Goal: Information Seeking & Learning: Learn about a topic

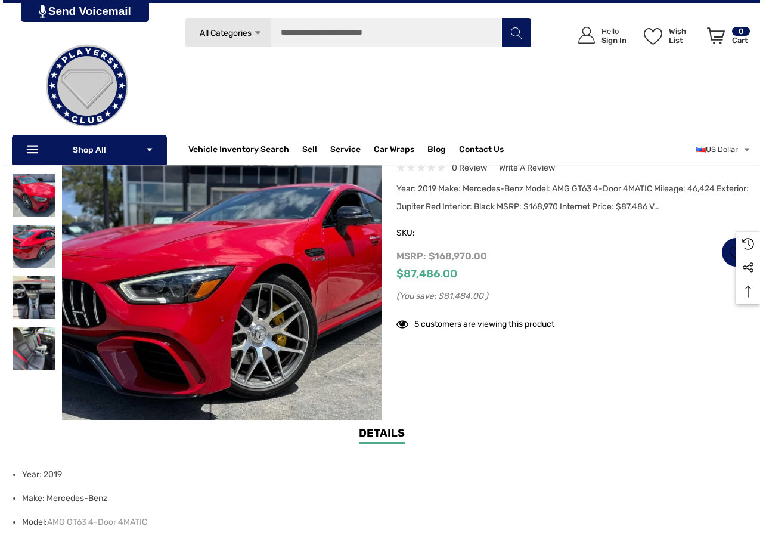
scroll to position [129, 0]
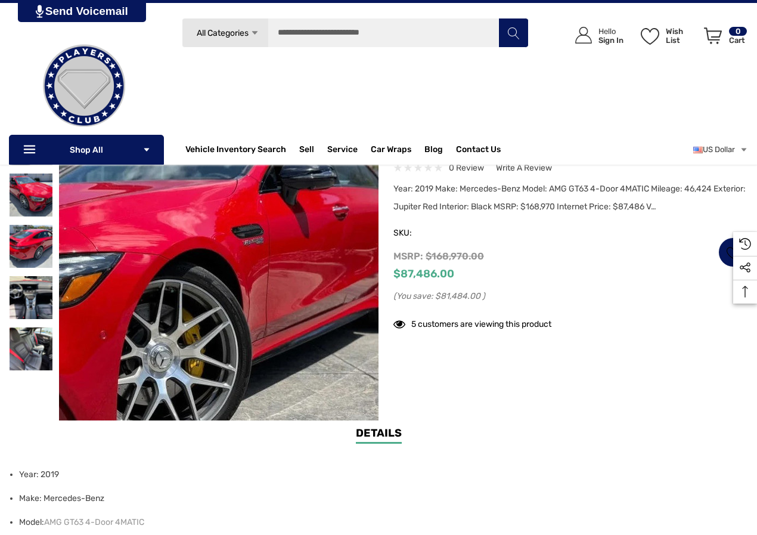
click at [302, 290] on img at bounding box center [103, 244] width 763 height 497
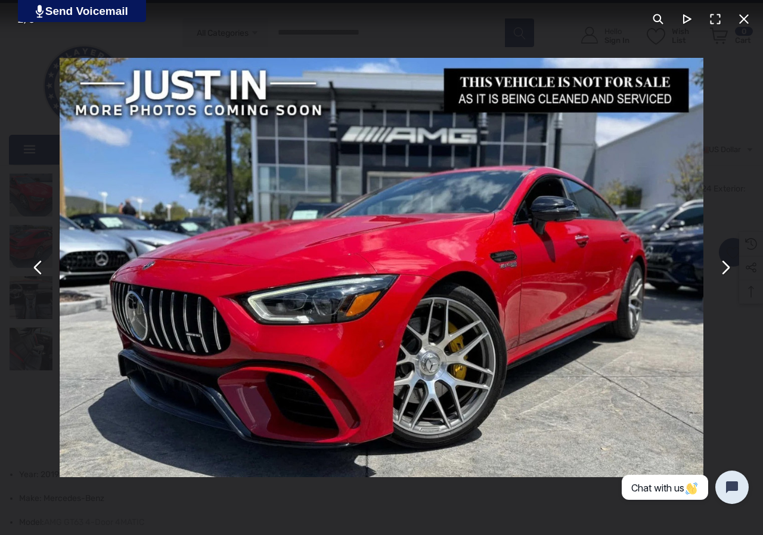
click at [39, 275] on button "You can close this modal content with the ESC key" at bounding box center [38, 267] width 29 height 29
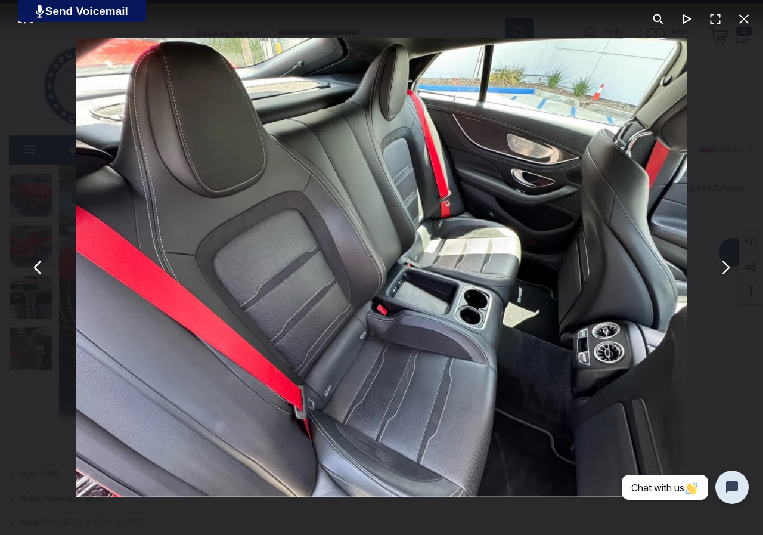
click at [724, 265] on button "You can close this modal content with the ESC key" at bounding box center [725, 267] width 29 height 29
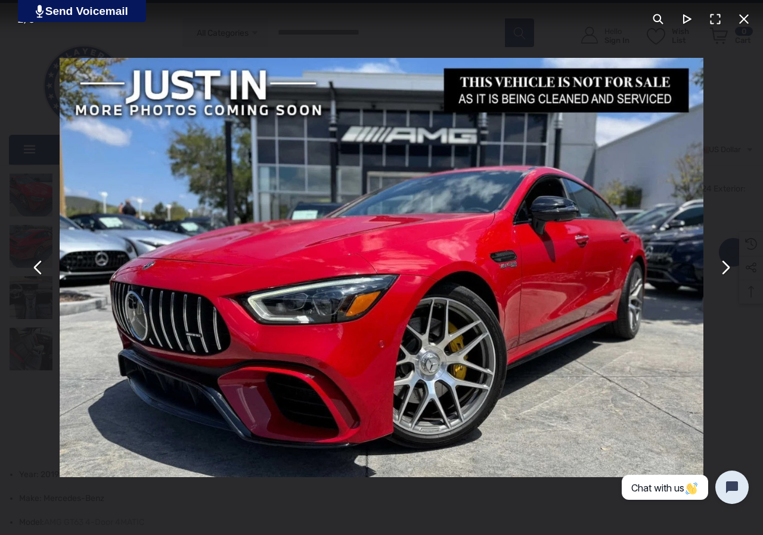
click at [725, 265] on button "You can close this modal content with the ESC key" at bounding box center [725, 267] width 29 height 29
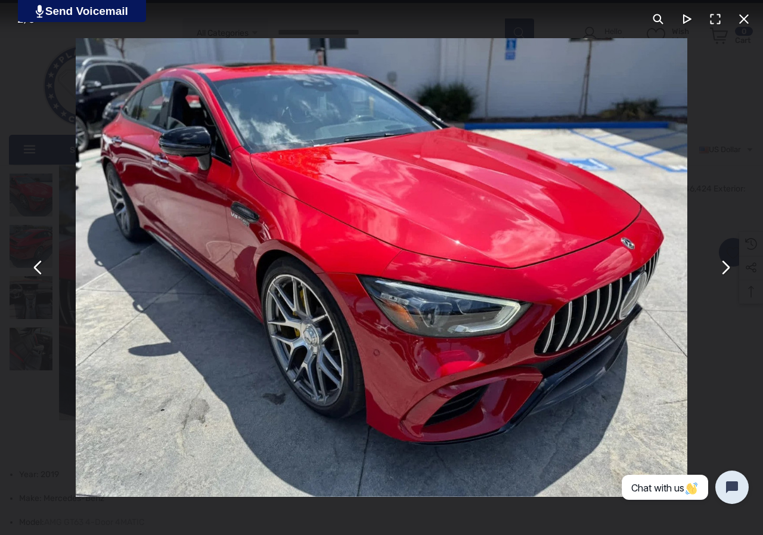
click at [725, 266] on button "You can close this modal content with the ESC key" at bounding box center [725, 267] width 29 height 29
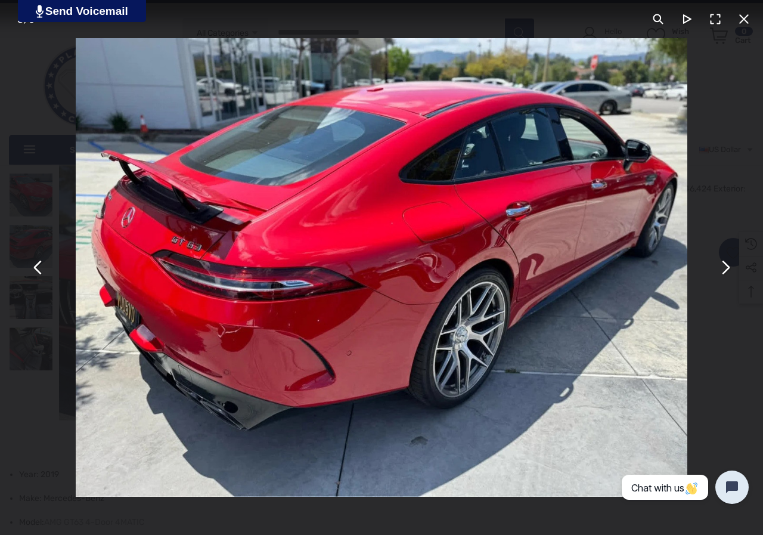
click at [725, 266] on button "You can close this modal content with the ESC key" at bounding box center [725, 267] width 29 height 29
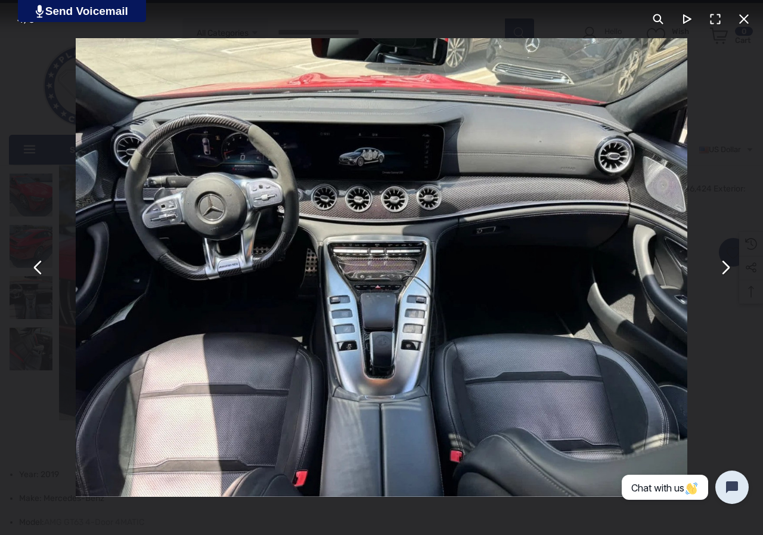
click at [42, 274] on button "You can close this modal content with the ESC key" at bounding box center [38, 267] width 29 height 29
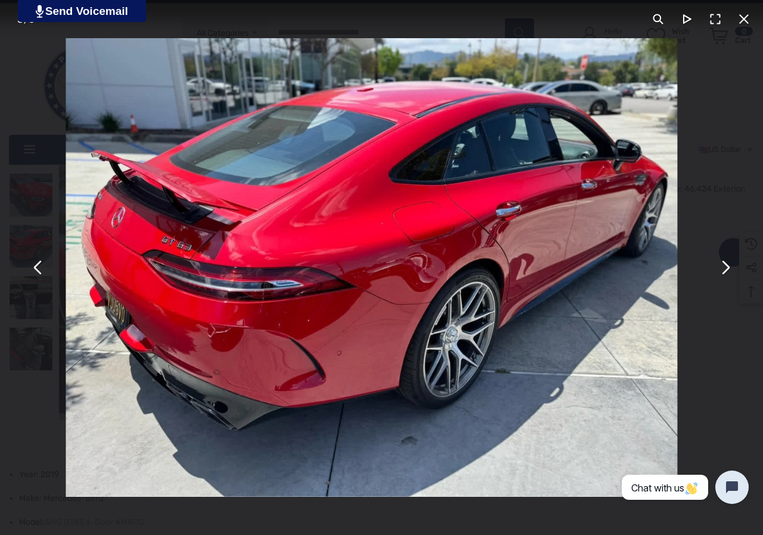
click at [39, 272] on button "You can close this modal content with the ESC key" at bounding box center [38, 267] width 29 height 29
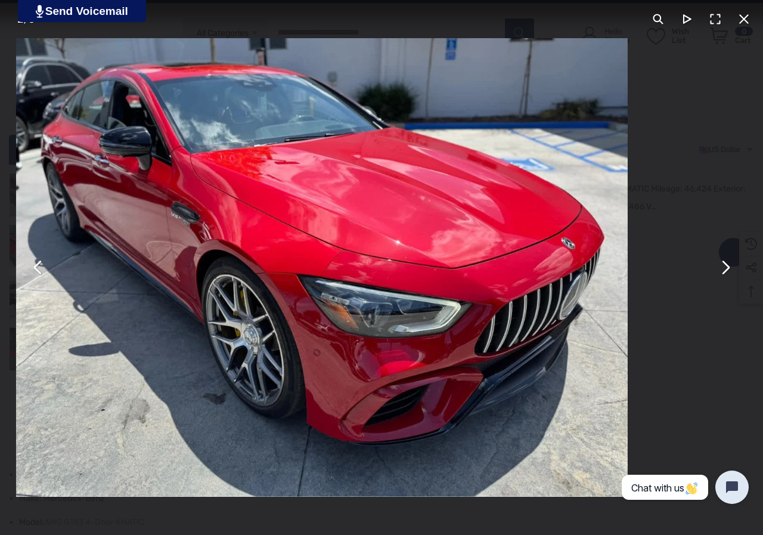
click at [39, 272] on button "You can close this modal content with the ESC key" at bounding box center [38, 267] width 29 height 29
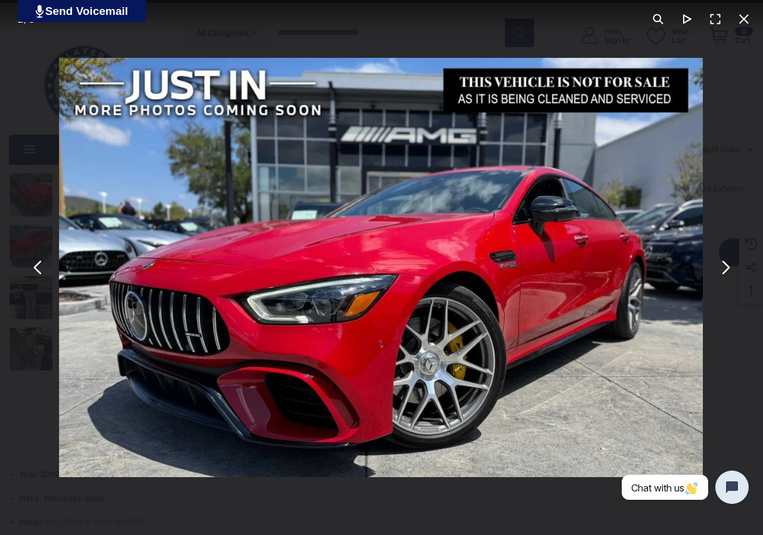
click at [39, 272] on button "You can close this modal content with the ESC key" at bounding box center [38, 267] width 29 height 29
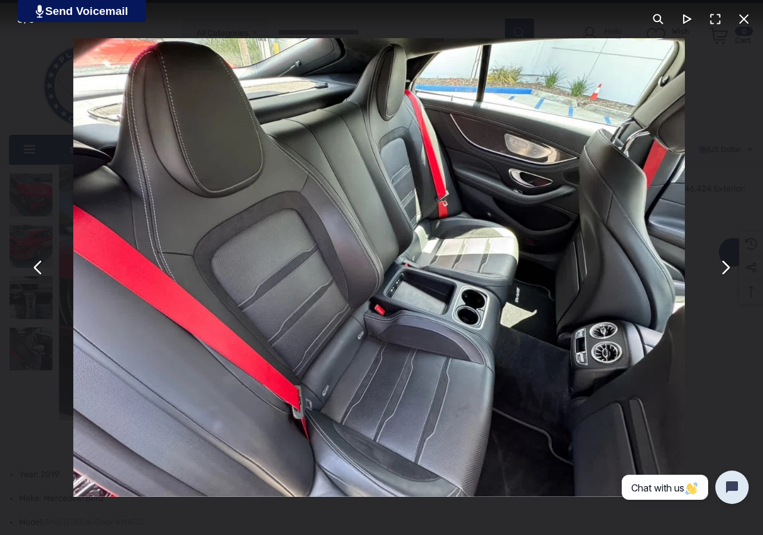
click at [39, 272] on button "You can close this modal content with the ESC key" at bounding box center [38, 267] width 29 height 29
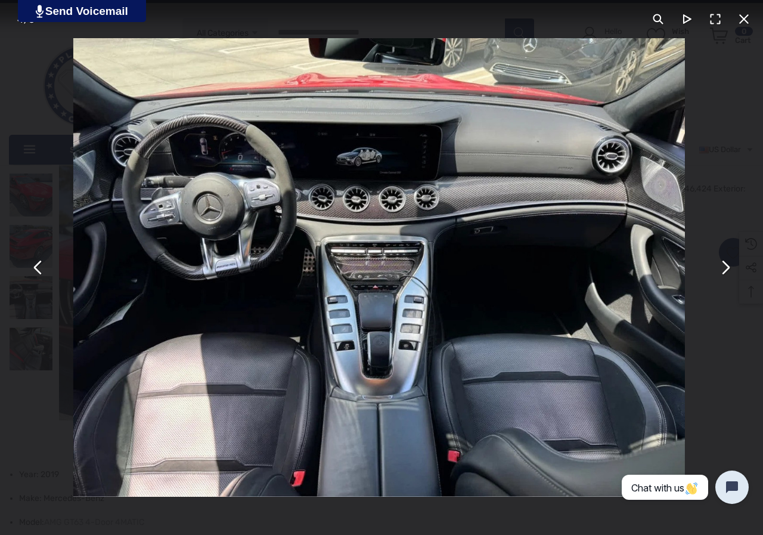
click at [39, 272] on button "You can close this modal content with the ESC key" at bounding box center [38, 267] width 29 height 29
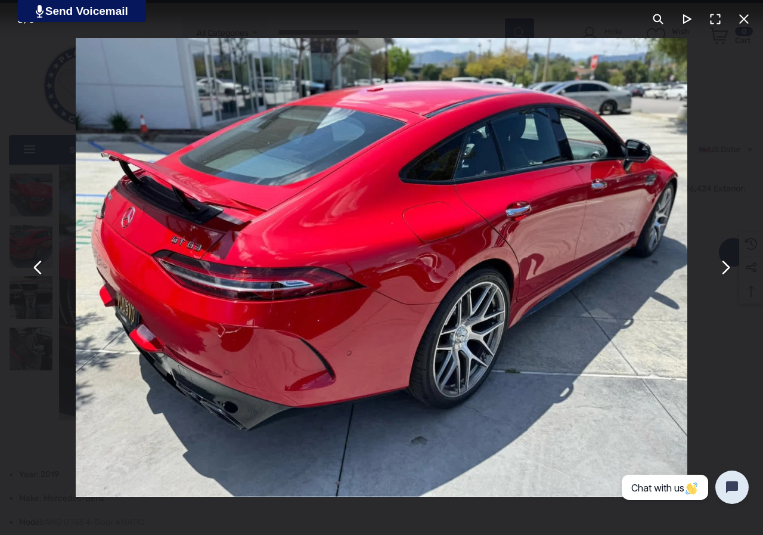
click at [39, 272] on button "You can close this modal content with the ESC key" at bounding box center [38, 267] width 29 height 29
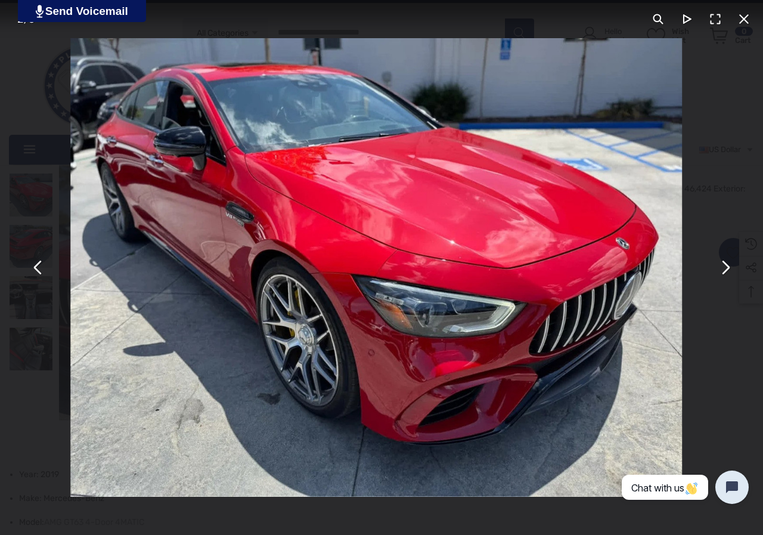
click at [39, 272] on button "You can close this modal content with the ESC key" at bounding box center [38, 267] width 29 height 29
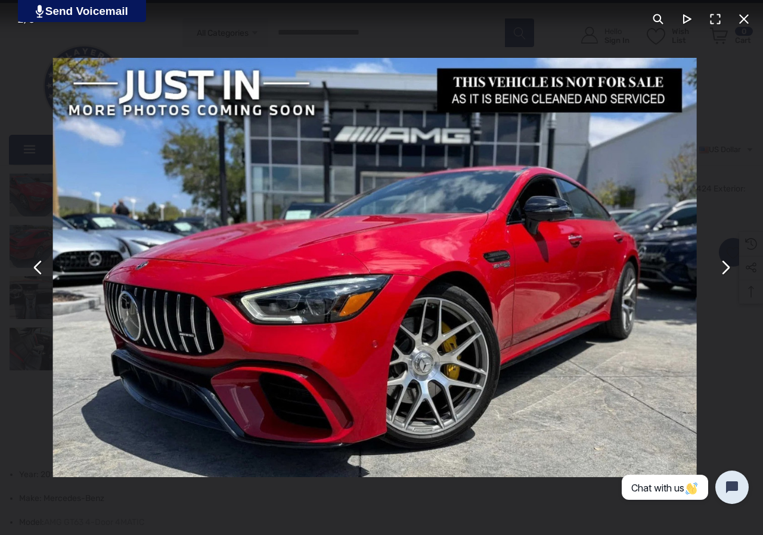
click at [39, 272] on button "You can close this modal content with the ESC key" at bounding box center [38, 267] width 29 height 29
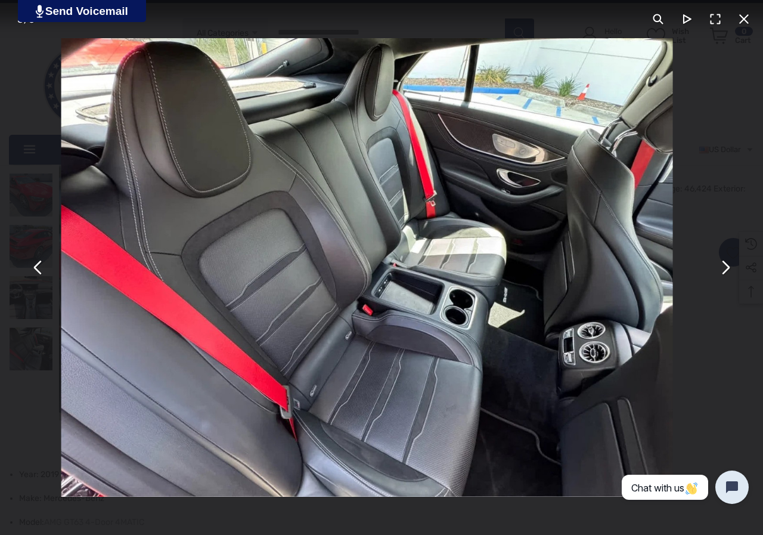
click at [39, 272] on button "You can close this modal content with the ESC key" at bounding box center [38, 267] width 29 height 29
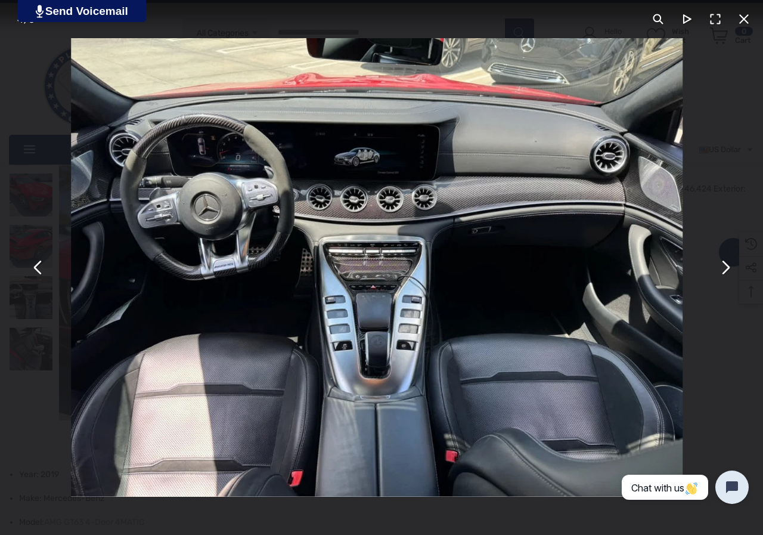
click at [39, 272] on button "You can close this modal content with the ESC key" at bounding box center [38, 267] width 29 height 29
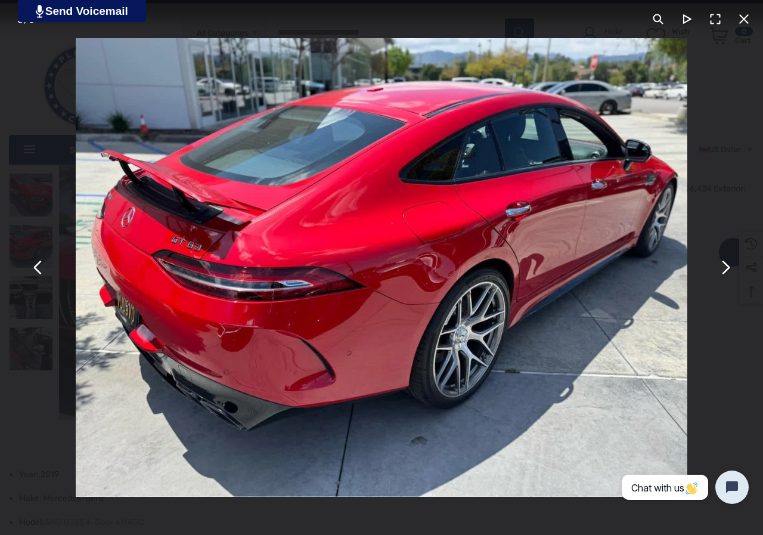
click at [740, 17] on button "You can close this modal content with the ESC key" at bounding box center [744, 19] width 29 height 29
